Goal: Navigation & Orientation: Find specific page/section

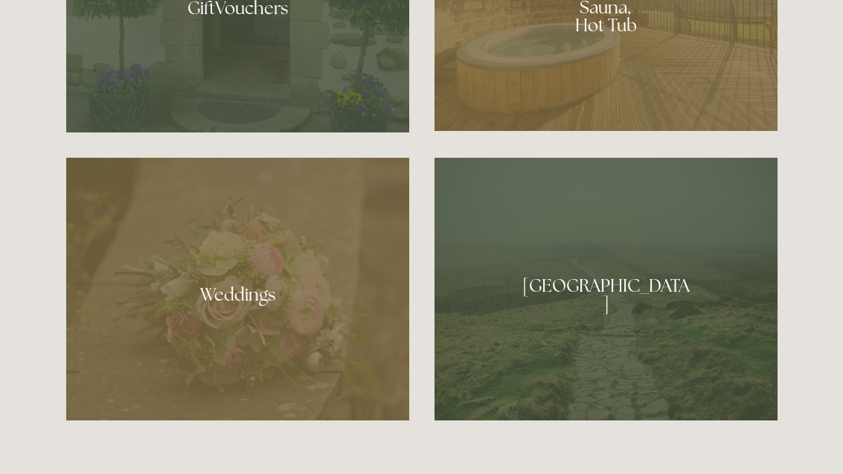
scroll to position [1462, 0]
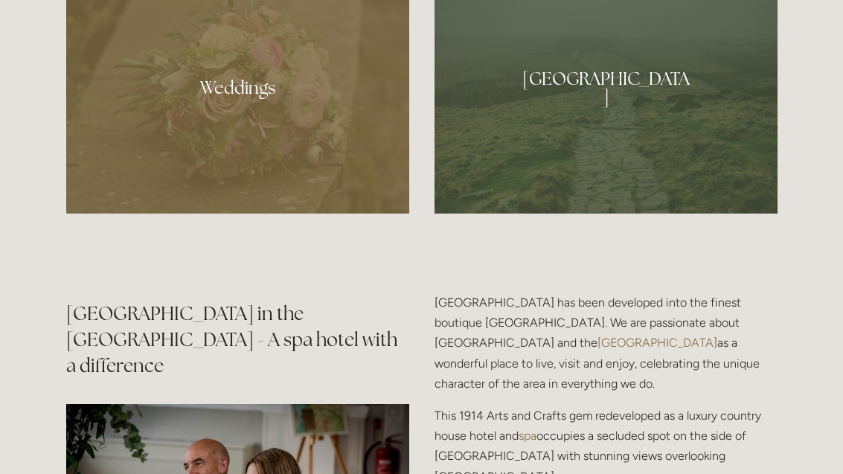
click at [637, 130] on div at bounding box center [605, 82] width 343 height 263
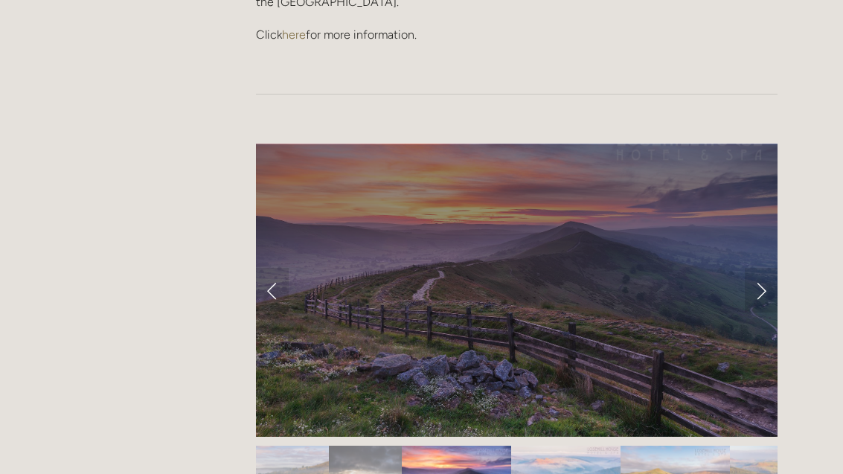
click at [754, 269] on link "Next Slide" at bounding box center [761, 291] width 33 height 45
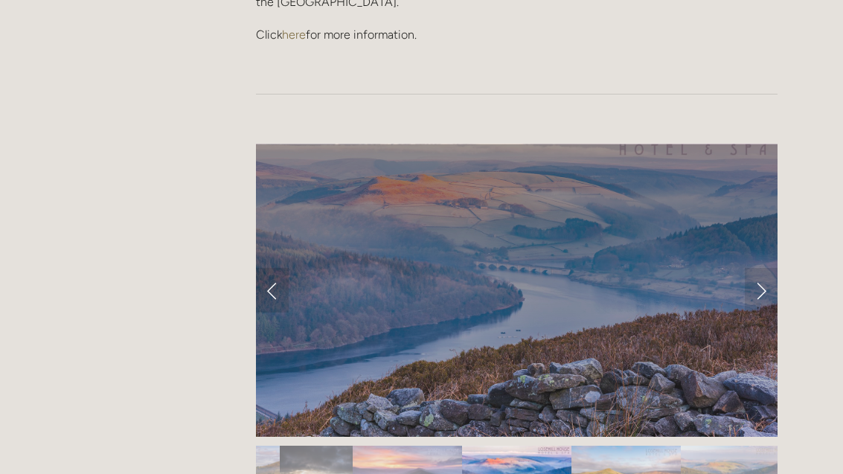
click at [765, 268] on link "Next Slide" at bounding box center [761, 290] width 33 height 45
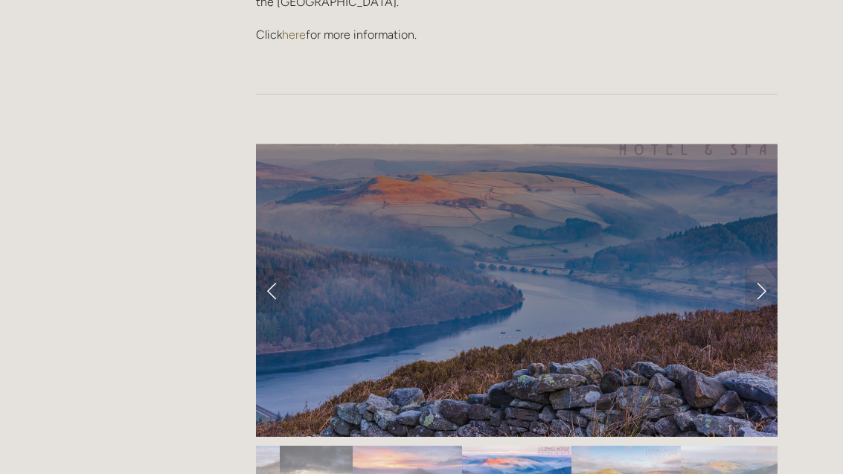
click at [760, 268] on link "Next Slide" at bounding box center [761, 290] width 33 height 45
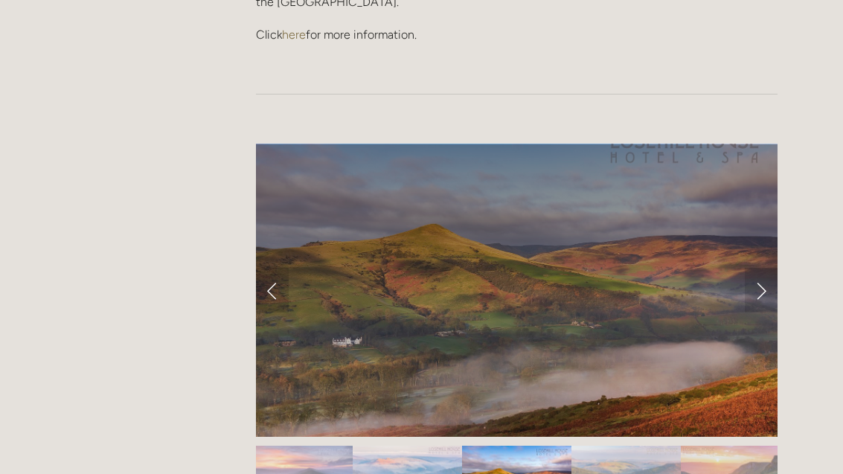
click at [765, 268] on link "Next Slide" at bounding box center [761, 290] width 33 height 45
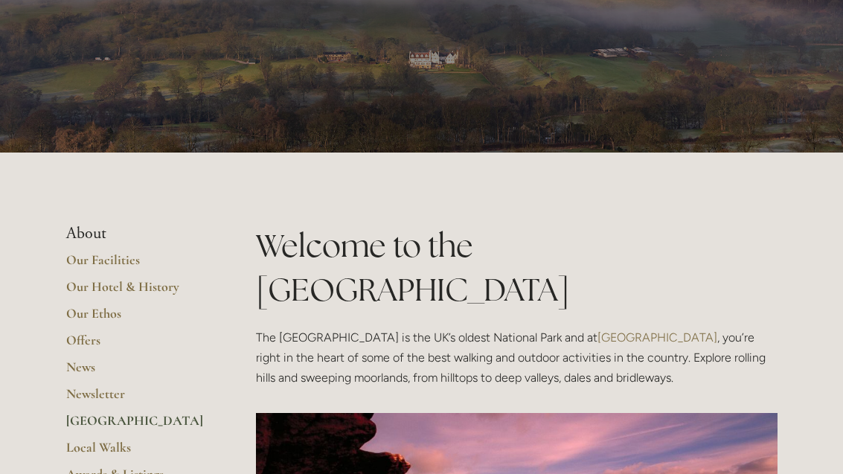
scroll to position [0, 0]
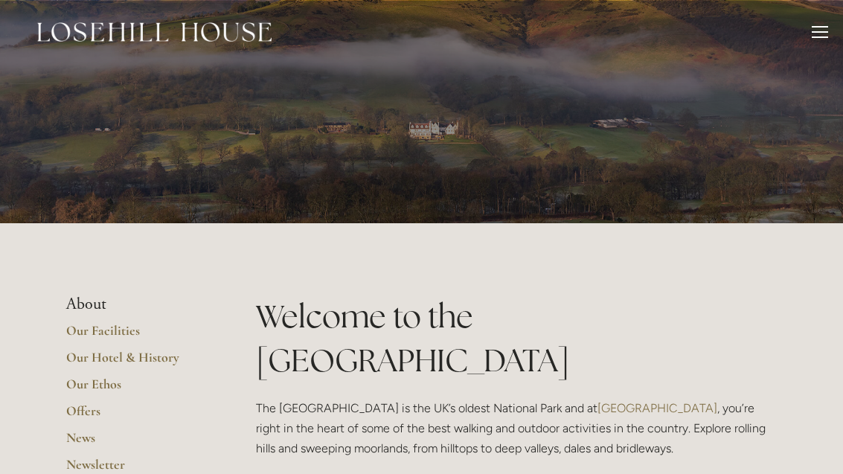
click at [100, 417] on link "Offers" at bounding box center [137, 415] width 142 height 27
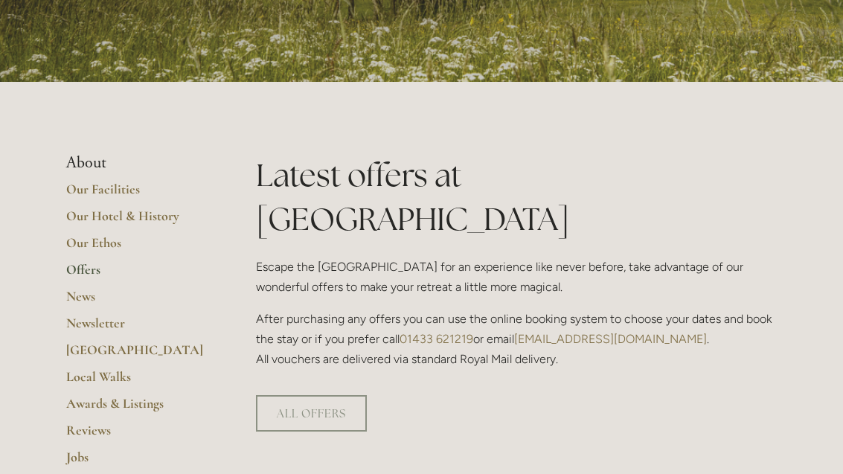
scroll to position [225, 0]
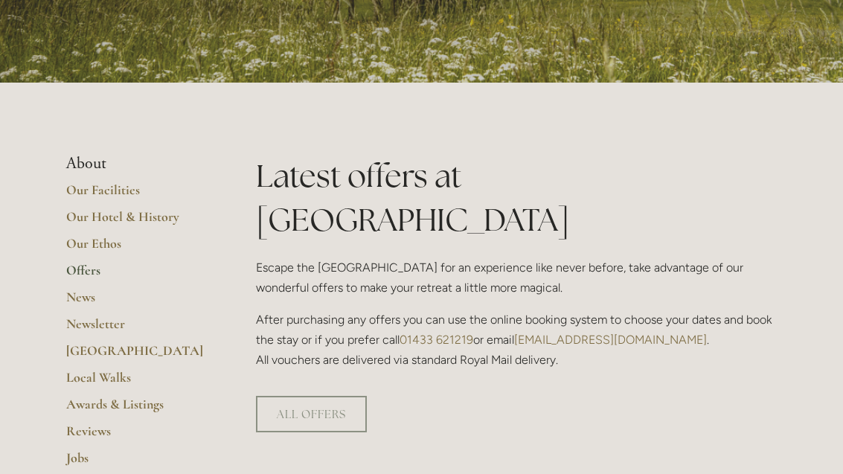
click at [99, 205] on link "Our Facilities" at bounding box center [137, 194] width 142 height 27
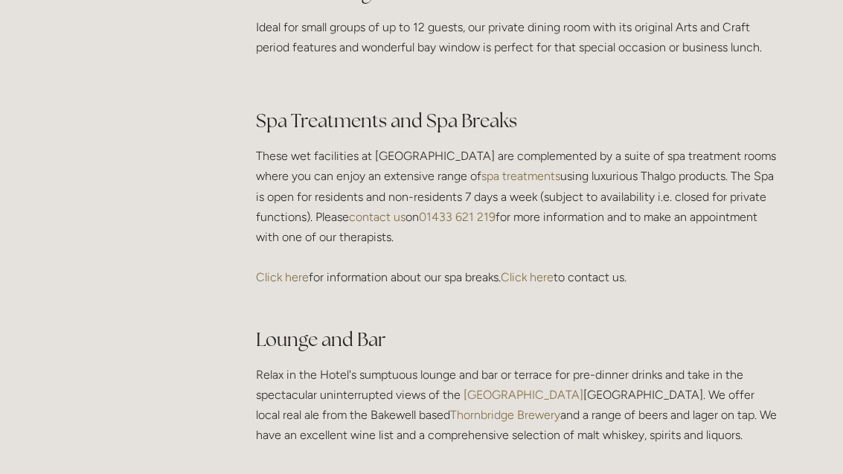
scroll to position [2494, 0]
click at [513, 183] on link "spa treatments" at bounding box center [520, 176] width 79 height 14
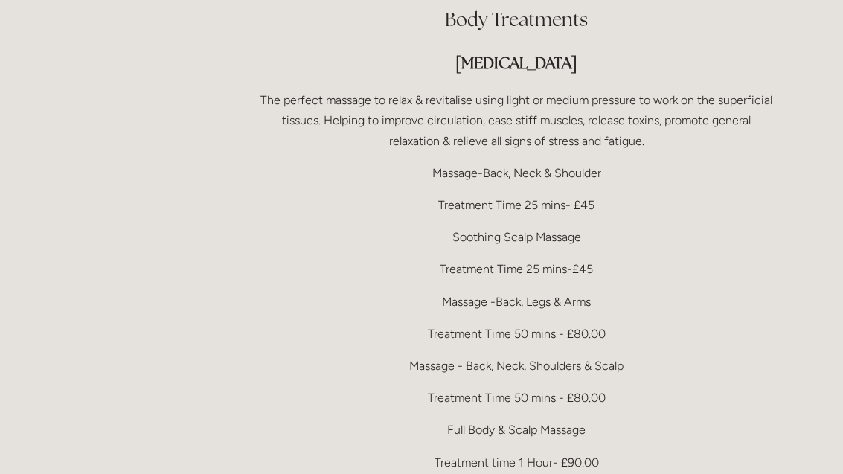
scroll to position [2831, 0]
